Goal: Transaction & Acquisition: Purchase product/service

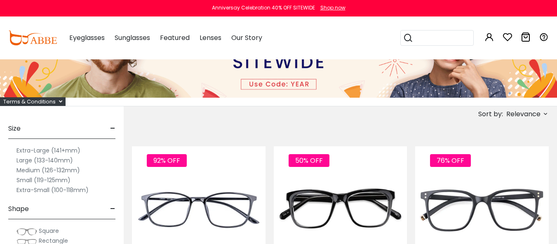
scroll to position [96, 0]
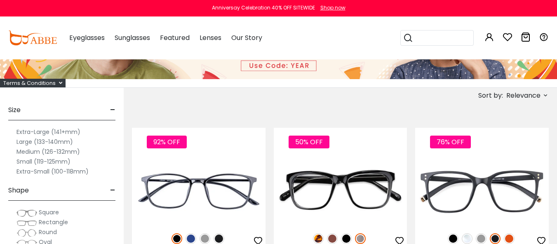
click at [31, 143] on label "Large (133-140mm)" at bounding box center [44, 142] width 56 height 10
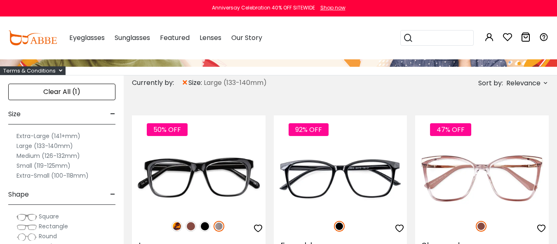
scroll to position [192, 0]
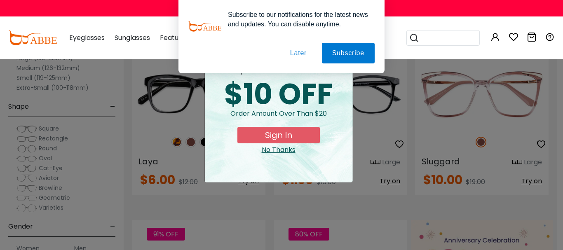
click at [299, 51] on button "Later" at bounding box center [298, 53] width 37 height 21
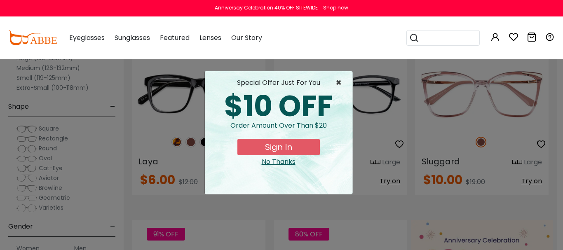
click at [338, 82] on span "×" at bounding box center [340, 83] width 10 height 10
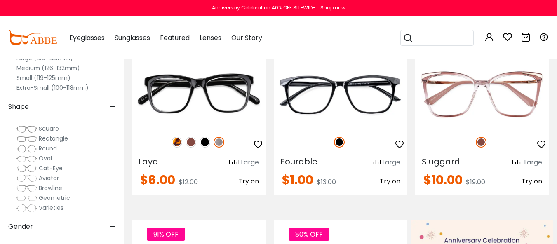
click at [54, 129] on span "Square" at bounding box center [49, 128] width 20 height 8
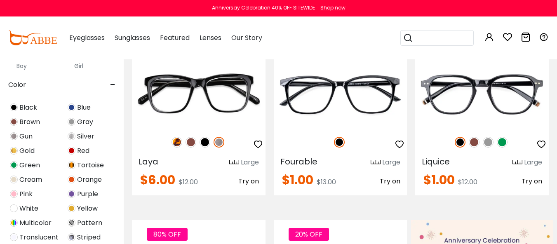
scroll to position [96, 0]
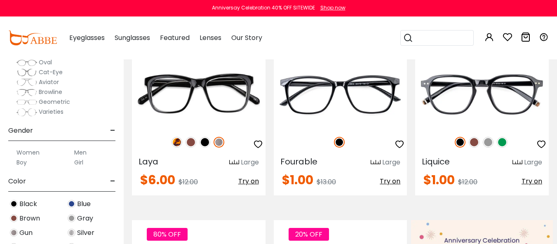
click at [25, 152] on label "Women" at bounding box center [27, 152] width 23 height 10
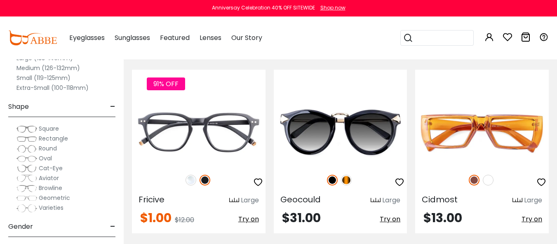
scroll to position [2500, 0]
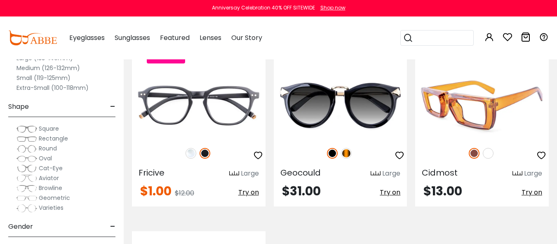
click at [488, 148] on img at bounding box center [487, 153] width 11 height 11
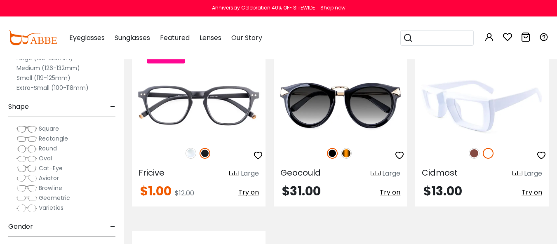
click at [488, 148] on img at bounding box center [487, 153] width 11 height 11
click at [468, 148] on img at bounding box center [473, 153] width 11 height 11
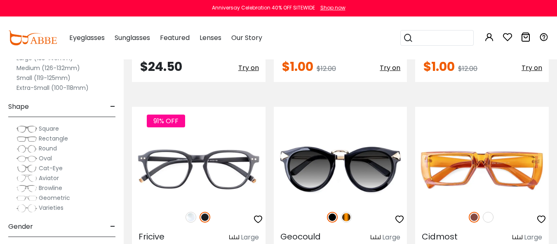
scroll to position [2211, 0]
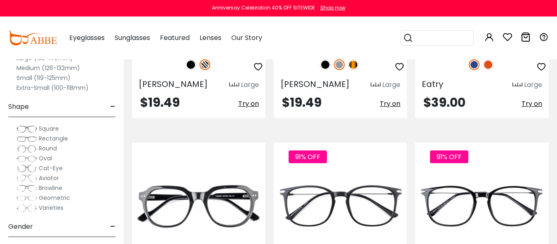
click at [49, 147] on span "Round" at bounding box center [48, 148] width 18 height 8
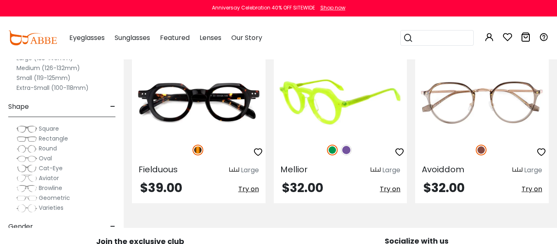
scroll to position [3557, 0]
